Goal: Transaction & Acquisition: Purchase product/service

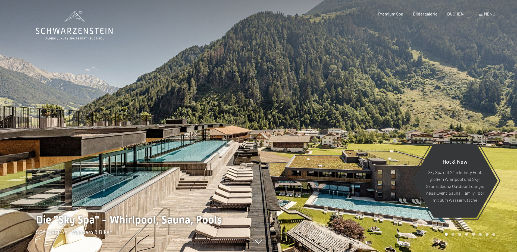
click at [480, 14] on span at bounding box center [481, 14] width 4 height 3
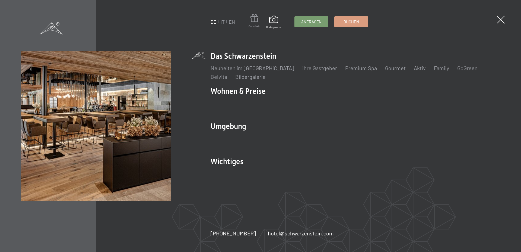
click at [259, 24] on span at bounding box center [255, 19] width 12 height 10
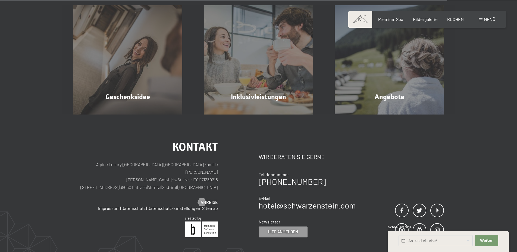
scroll to position [328, 0]
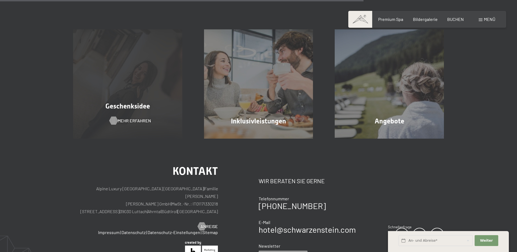
click at [139, 120] on span "Mehr erfahren" at bounding box center [134, 121] width 33 height 6
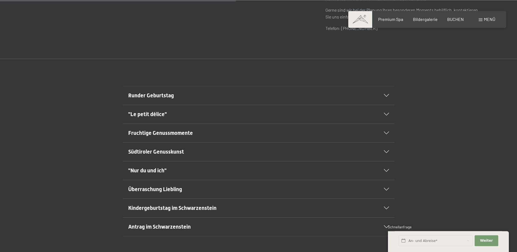
scroll to position [305, 0]
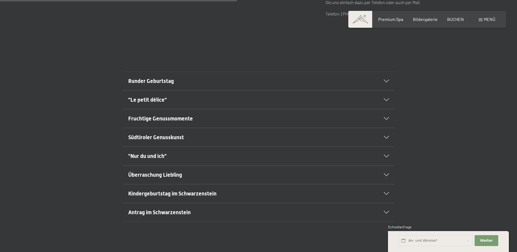
click at [386, 79] on div "Runder Geburtstag" at bounding box center [258, 81] width 261 height 18
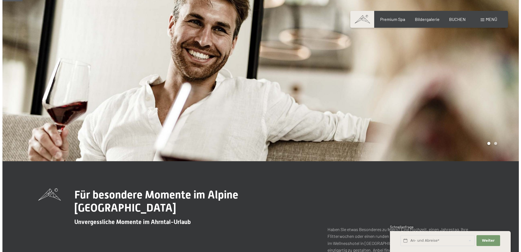
scroll to position [0, 0]
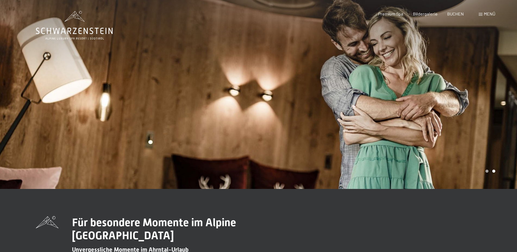
click at [482, 13] on div "Menü" at bounding box center [487, 14] width 17 height 6
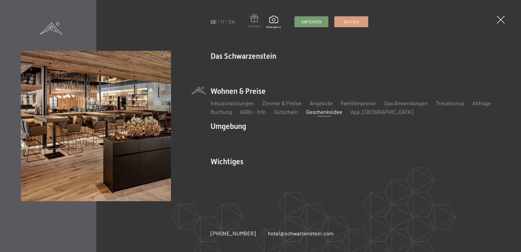
click at [257, 20] on span at bounding box center [255, 19] width 12 height 10
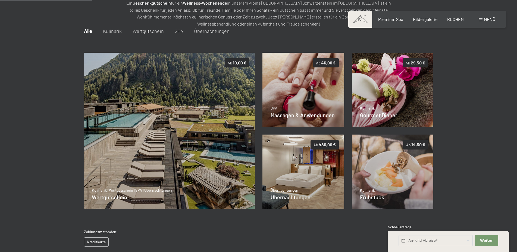
scroll to position [79, 0]
click at [147, 32] on span "Wertgutschein" at bounding box center [148, 31] width 31 height 6
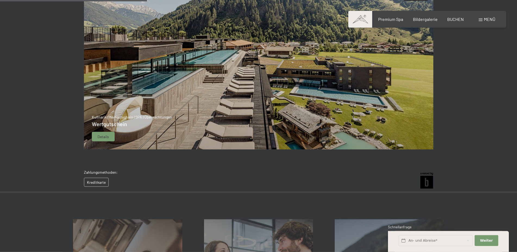
scroll to position [134, 0]
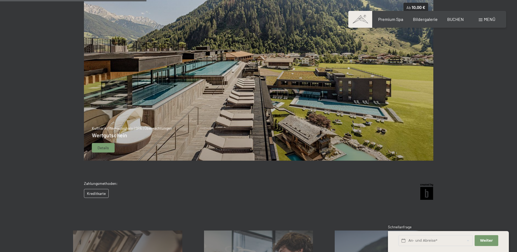
click at [217, 94] on img at bounding box center [259, 79] width 350 height 164
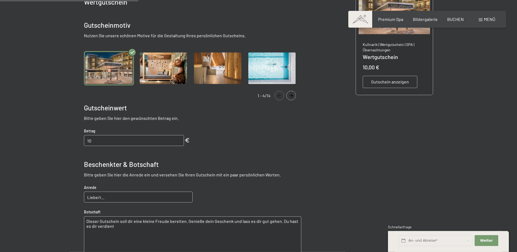
scroll to position [162, 0]
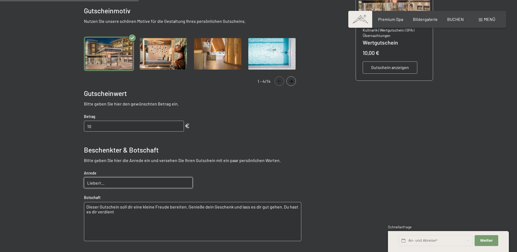
drag, startPoint x: 107, startPoint y: 183, endPoint x: 99, endPoint y: 184, distance: 7.9
click at [99, 184] on input "Liebe/r..." at bounding box center [138, 182] width 109 height 11
click at [117, 225] on textarea "Dieser Gutschein soll dir eine kleine Freude bereiten. Genieße dein Geschenk un…" at bounding box center [192, 221] width 217 height 39
click at [106, 184] on input "Liebe/r..." at bounding box center [138, 182] width 109 height 11
type input "Lieber Harry"
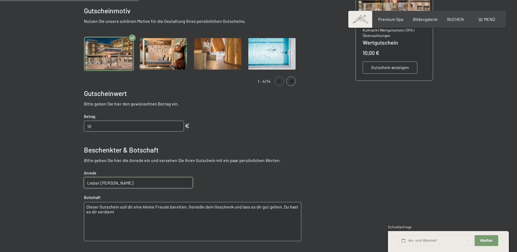
drag, startPoint x: 185, startPoint y: 207, endPoint x: 76, endPoint y: 202, distance: 109.0
click at [84, 202] on textarea "Dieser Gutschein soll dir eine kleine Freude bereiten. Genieße dein Geschenk un…" at bounding box center [192, 221] width 217 height 39
drag, startPoint x: 130, startPoint y: 206, endPoint x: 103, endPoint y: 206, distance: 26.9
click at [103, 206] on textarea "Genieße dein Geschenk und lass es dir gut gehen. Du hast es dir verdient" at bounding box center [192, 221] width 217 height 39
drag, startPoint x: 247, startPoint y: 207, endPoint x: 292, endPoint y: 213, distance: 44.7
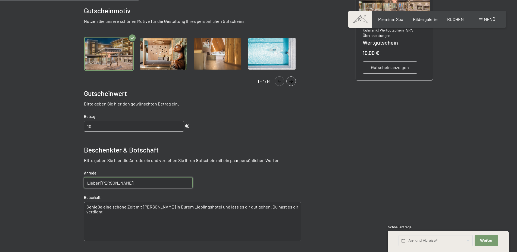
click at [292, 213] on textarea "Genieße eine schöne Zeit mit Esther in Eurem Lieblingshotel und lass es dir gut…" at bounding box center [192, 221] width 217 height 39
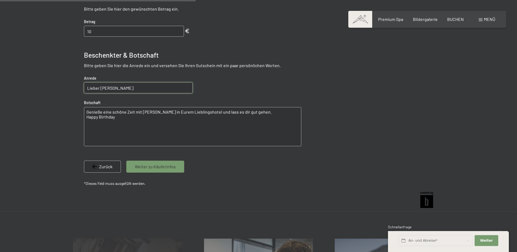
scroll to position [190, 0]
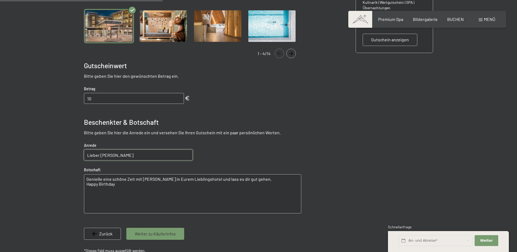
type textarea "Genieße eine schöne Zeit mit Esther in Eurem Lieblingshotel und lass es dir gut…"
drag, startPoint x: 94, startPoint y: 99, endPoint x: 83, endPoint y: 98, distance: 10.9
click at [84, 98] on input "10" at bounding box center [134, 98] width 100 height 11
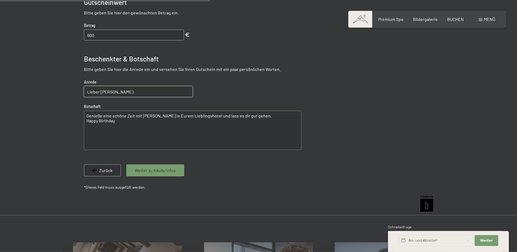
scroll to position [245, 0]
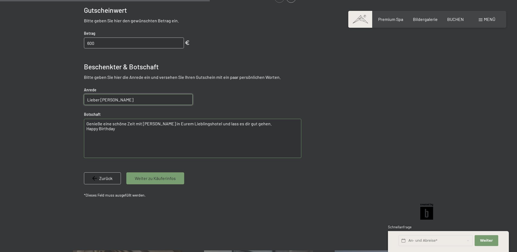
type input "600"
click at [159, 177] on span "Weiter zu Käuferinfos" at bounding box center [155, 178] width 41 height 6
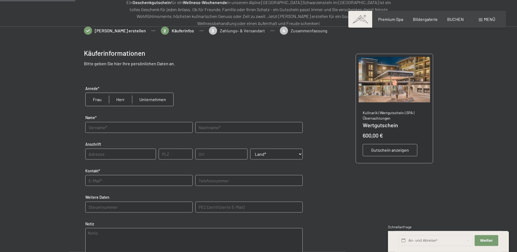
scroll to position [79, 0]
click at [389, 149] on span "Gutschein anzeigen" at bounding box center [390, 150] width 38 height 6
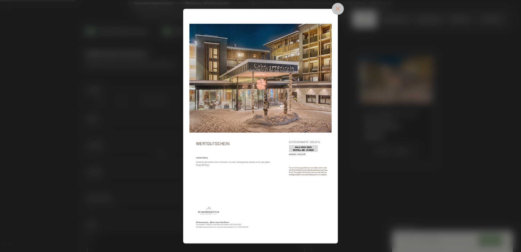
click at [341, 9] on icon at bounding box center [337, 8] width 5 height 5
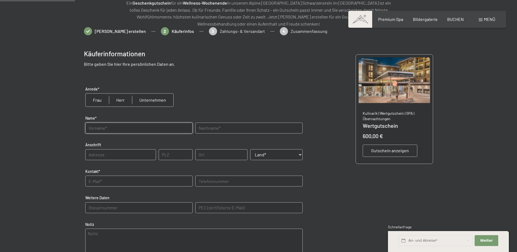
click at [116, 129] on input "text" at bounding box center [138, 127] width 107 height 11
type input "Andreas"
click at [227, 128] on input "text" at bounding box center [248, 127] width 107 height 11
type input "Zeber"
click at [115, 156] on input "text" at bounding box center [120, 154] width 71 height 11
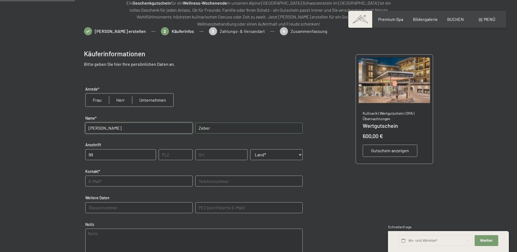
type input "9"
type input "Gartengasse 2"
click at [172, 158] on input "text" at bounding box center [176, 154] width 34 height 11
type input "9900"
click at [206, 156] on input "text" at bounding box center [221, 154] width 52 height 11
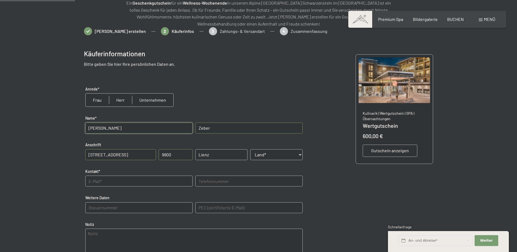
type input "Lienz"
click at [298, 155] on select "Land* Österreich Frankreich Deutschland Italien Schweiz -----------------------…" at bounding box center [276, 154] width 52 height 11
select select "AUT"
click option "Österreich" at bounding box center [0, 0] width 0 height 0
click at [121, 100] on input "radio" at bounding box center [120, 99] width 23 height 13
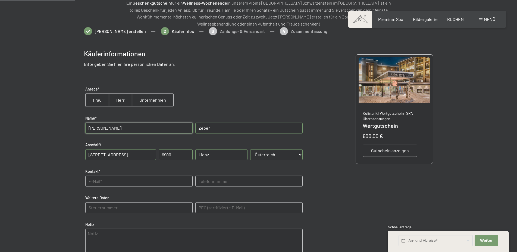
radio input "true"
drag, startPoint x: 125, startPoint y: 156, endPoint x: 78, endPoint y: 152, distance: 47.7
click at [85, 152] on input "Gartengasse 2" at bounding box center [120, 154] width 71 height 11
drag, startPoint x: 174, startPoint y: 155, endPoint x: 150, endPoint y: 151, distance: 24.2
click at [159, 151] on input "9900" at bounding box center [176, 154] width 34 height 11
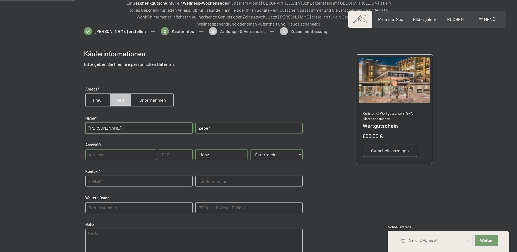
drag, startPoint x: 213, startPoint y: 154, endPoint x: 180, endPoint y: 151, distance: 32.4
click at [195, 151] on input "Lienz" at bounding box center [221, 154] width 52 height 11
click at [328, 181] on div "Käuferinformationen Bitte geben Sie hier Ihre persönlichen Daten an. Anrede* Fr…" at bounding box center [258, 173] width 349 height 265
click at [110, 181] on input "text" at bounding box center [138, 180] width 107 height 11
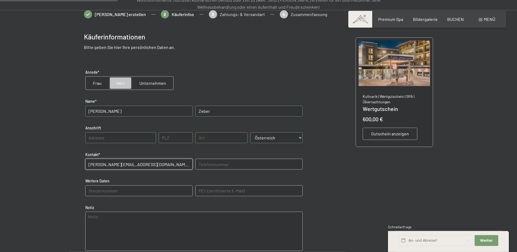
scroll to position [134, 0]
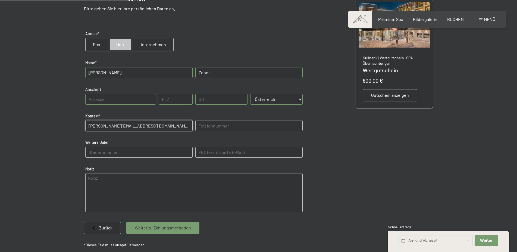
type input "andy.zeber@gmx.at"
click at [165, 228] on span "Weiter zu Zahlungsmethoden" at bounding box center [163, 228] width 56 height 6
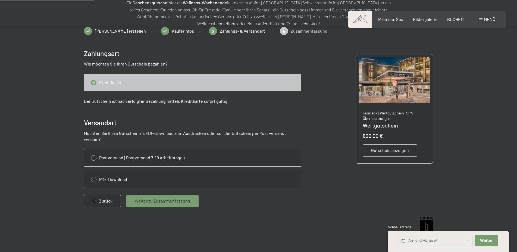
scroll to position [79, 0]
click at [93, 174] on input "radio" at bounding box center [192, 179] width 217 height 17
radio input "true"
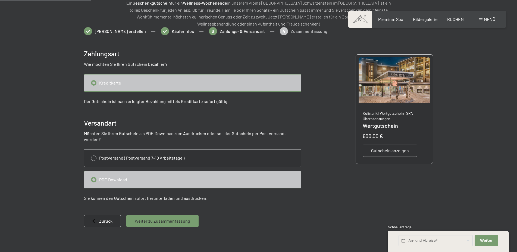
click at [148, 218] on span "Weiter zu Zusammenfassung" at bounding box center [162, 221] width 55 height 6
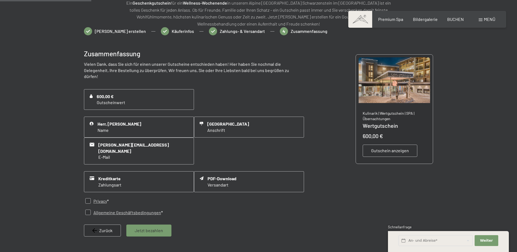
click at [87, 198] on input "checkbox" at bounding box center [87, 200] width 5 height 5
checkbox input "true"
click at [86, 209] on input "checkbox" at bounding box center [87, 211] width 5 height 5
checkbox input "true"
click at [149, 227] on span "Jetzt bezahlen" at bounding box center [149, 230] width 28 height 6
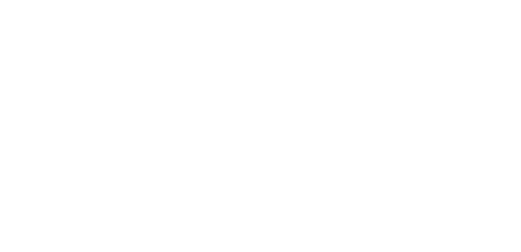
scroll to position [0, 0]
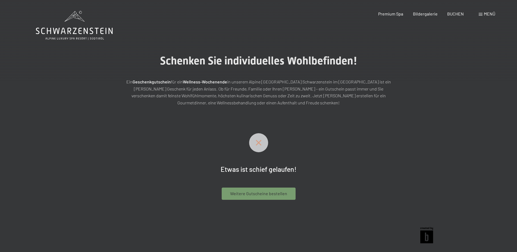
click at [255, 191] on span "Weitere Gutscheine bestellen" at bounding box center [258, 193] width 57 height 6
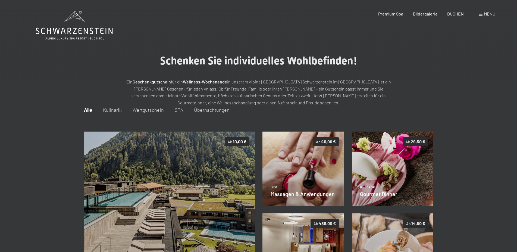
click at [154, 110] on span "Wertgutschein" at bounding box center [148, 110] width 31 height 6
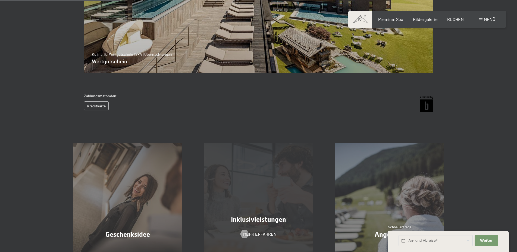
scroll to position [55, 0]
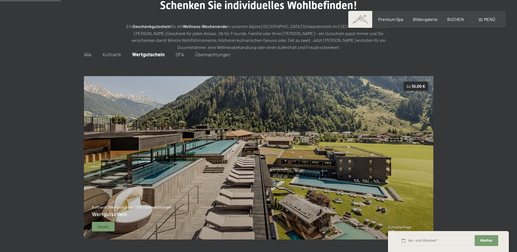
click at [253, 155] on img at bounding box center [259, 158] width 350 height 164
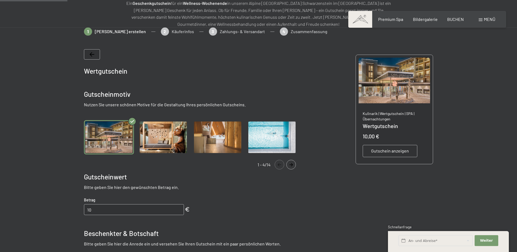
scroll to position [79, 0]
drag, startPoint x: 95, startPoint y: 209, endPoint x: 74, endPoint y: 208, distance: 21.2
click at [84, 208] on input "10" at bounding box center [134, 209] width 100 height 11
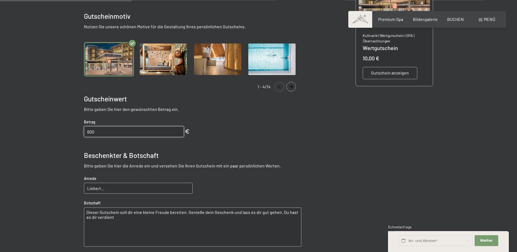
scroll to position [162, 0]
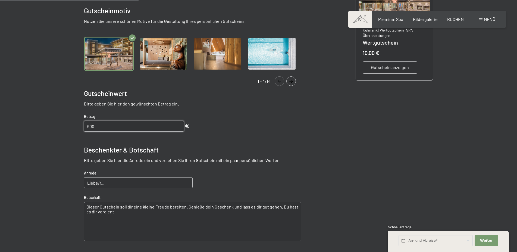
type input "600"
click at [109, 185] on input "Liebe/r..." at bounding box center [138, 182] width 109 height 11
drag, startPoint x: 111, startPoint y: 184, endPoint x: 99, endPoint y: 182, distance: 11.8
click at [99, 182] on input "Liebe/r..." at bounding box center [138, 182] width 109 height 11
type input "Lieber Harry"
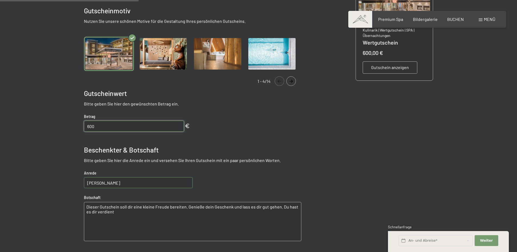
drag, startPoint x: 185, startPoint y: 207, endPoint x: 84, endPoint y: 203, distance: 101.1
click at [84, 203] on textarea "Dieser Gutschein soll dir eine kleine Freude bereiten. Genieße dein Geschenk un…" at bounding box center [192, 221] width 217 height 39
drag, startPoint x: 103, startPoint y: 208, endPoint x: 129, endPoint y: 208, distance: 26.3
click at [129, 208] on textarea "Genieße dein Geschenk und lass es dir gut gehen. Du hast es dir verdient" at bounding box center [192, 221] width 217 height 39
drag, startPoint x: 248, startPoint y: 207, endPoint x: 291, endPoint y: 210, distance: 43.0
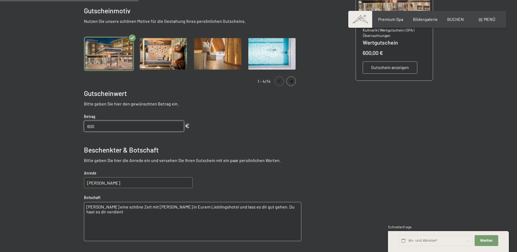
click at [291, 210] on textarea "Genieße eine schöne Zeit mit Esther in Eurem Lieblingshotel und lass es dir gut…" at bounding box center [192, 221] width 217 height 39
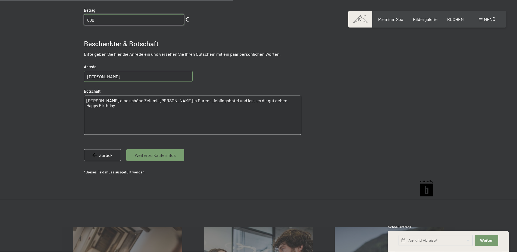
scroll to position [273, 0]
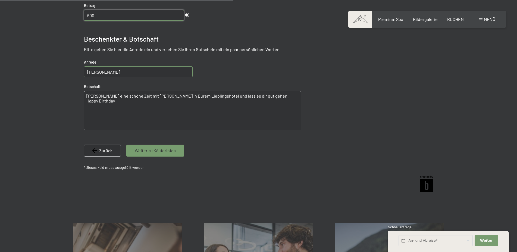
type textarea "Genieße eine schöne Zeit mit Esther in Eurem Lieblingshotel und lass es dir gut…"
click at [153, 151] on span "Weiter zu Käuferinfos" at bounding box center [155, 150] width 41 height 6
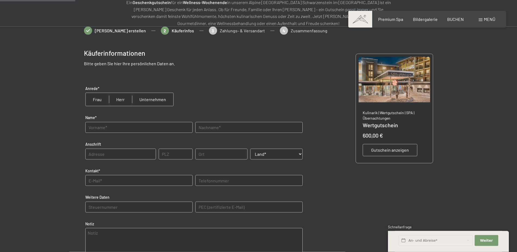
scroll to position [79, 0]
click at [93, 99] on input "radio" at bounding box center [97, 99] width 23 height 13
radio input "true"
click at [125, 129] on input "text" at bounding box center [138, 127] width 107 height 11
type input "Sabine"
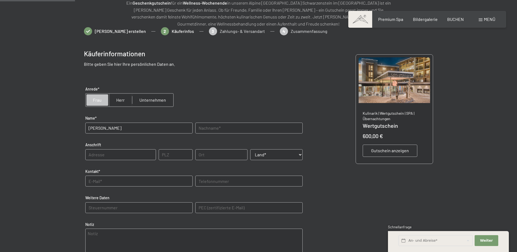
click at [230, 130] on input "text" at bounding box center [248, 127] width 107 height 11
click at [383, 149] on span "Gutschein anzeigen" at bounding box center [390, 150] width 38 height 6
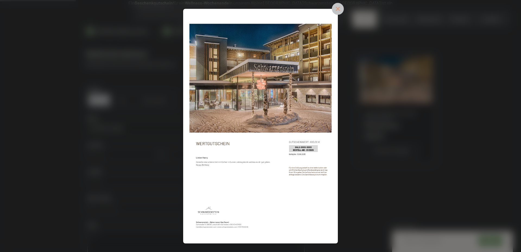
click at [341, 8] on icon at bounding box center [337, 8] width 5 height 5
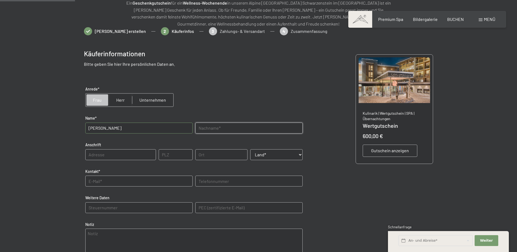
click at [215, 126] on input "text" at bounding box center [248, 127] width 107 height 11
type input "Maier"
click at [109, 181] on input "text" at bounding box center [138, 180] width 107 height 11
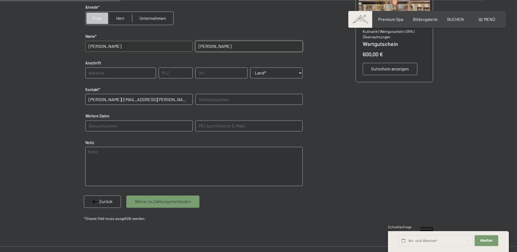
scroll to position [162, 0]
type input "andy.zeber@gmx.at"
click at [158, 197] on span "Weiter zu Zahlungsmethoden" at bounding box center [163, 200] width 56 height 6
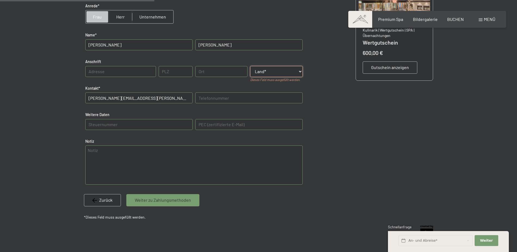
click at [250, 66] on select "Land* Österreich Frankreich Deutschland Italien Schweiz -----------------------…" at bounding box center [276, 71] width 52 height 11
select select "AUT"
click option "Österreich" at bounding box center [0, 0] width 0 height 0
click at [173, 200] on span "Weiter zu Zahlungsmethoden" at bounding box center [163, 200] width 56 height 6
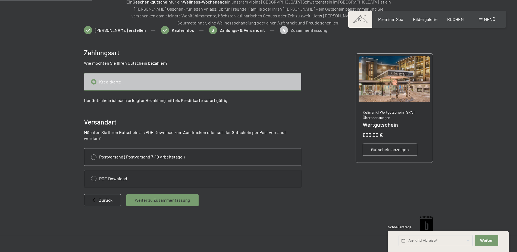
scroll to position [79, 0]
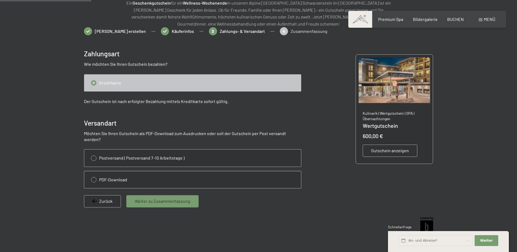
click at [93, 175] on input "radio" at bounding box center [192, 179] width 217 height 17
radio input "true"
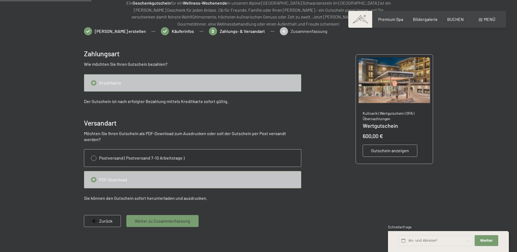
click at [175, 218] on span "Weiter zu Zusammenfassung" at bounding box center [162, 221] width 55 height 6
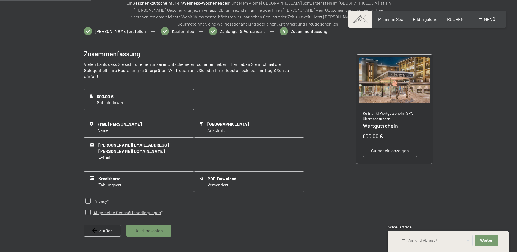
click at [86, 198] on input "checkbox" at bounding box center [87, 200] width 5 height 5
checkbox input "true"
click at [87, 209] on input "checkbox" at bounding box center [87, 211] width 5 height 5
checkbox input "true"
click at [153, 227] on span "Jetzt bezahlen" at bounding box center [149, 230] width 28 height 6
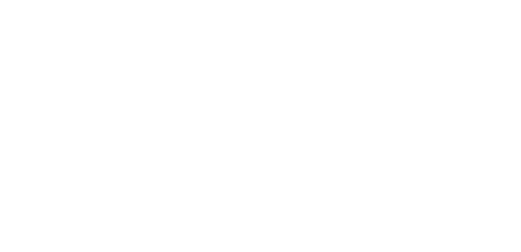
scroll to position [0, 0]
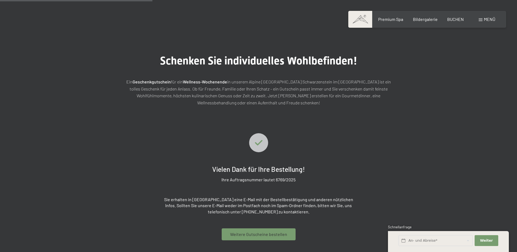
scroll to position [79, 0]
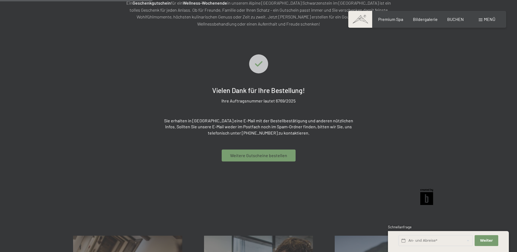
drag, startPoint x: 132, startPoint y: 100, endPoint x: 127, endPoint y: 101, distance: 4.7
click at [132, 100] on div "Vielen Dank für Ihre Bestellung! Ihre Auftragsnummer lautet 6769/2025 Sie erhal…" at bounding box center [258, 107] width 349 height 107
